Goal: Task Accomplishment & Management: Manage account settings

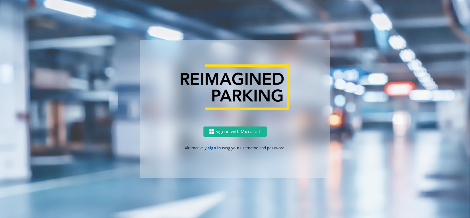
click at [216, 147] on link "sign in" at bounding box center [213, 147] width 13 height 5
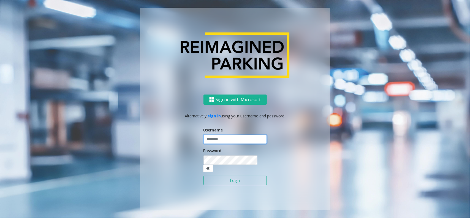
click at [219, 143] on input "text" at bounding box center [234, 139] width 63 height 9
type input "**********"
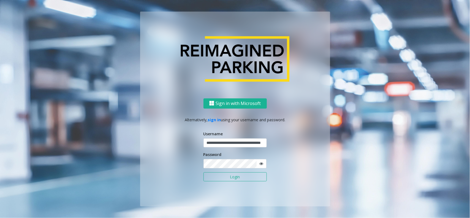
click at [227, 177] on button "Login" at bounding box center [234, 176] width 63 height 9
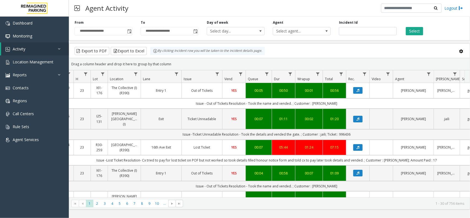
scroll to position [0, 72]
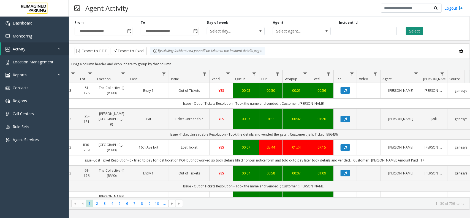
click at [409, 33] on button "Select" at bounding box center [414, 31] width 17 height 8
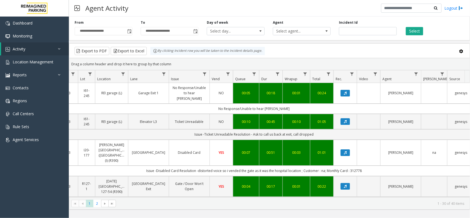
click at [303, 54] on div "Export to PDF Export to Excel By clicking Incident row you will be taken to the…" at bounding box center [269, 51] width 391 height 8
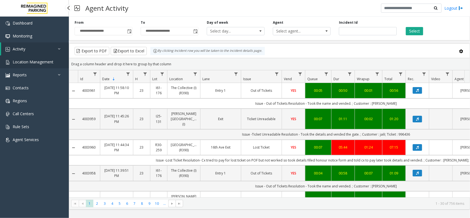
click at [26, 58] on link "Location Management" at bounding box center [34, 61] width 69 height 13
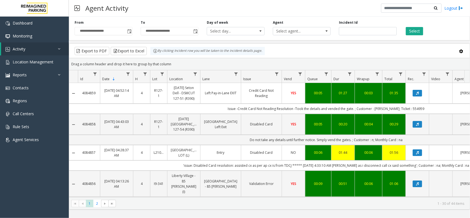
scroll to position [0, 72]
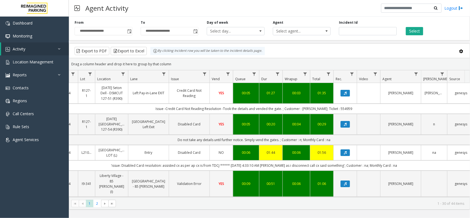
click at [441, 25] on div "Select" at bounding box center [434, 27] width 66 height 15
